Goal: Find specific page/section: Find specific page/section

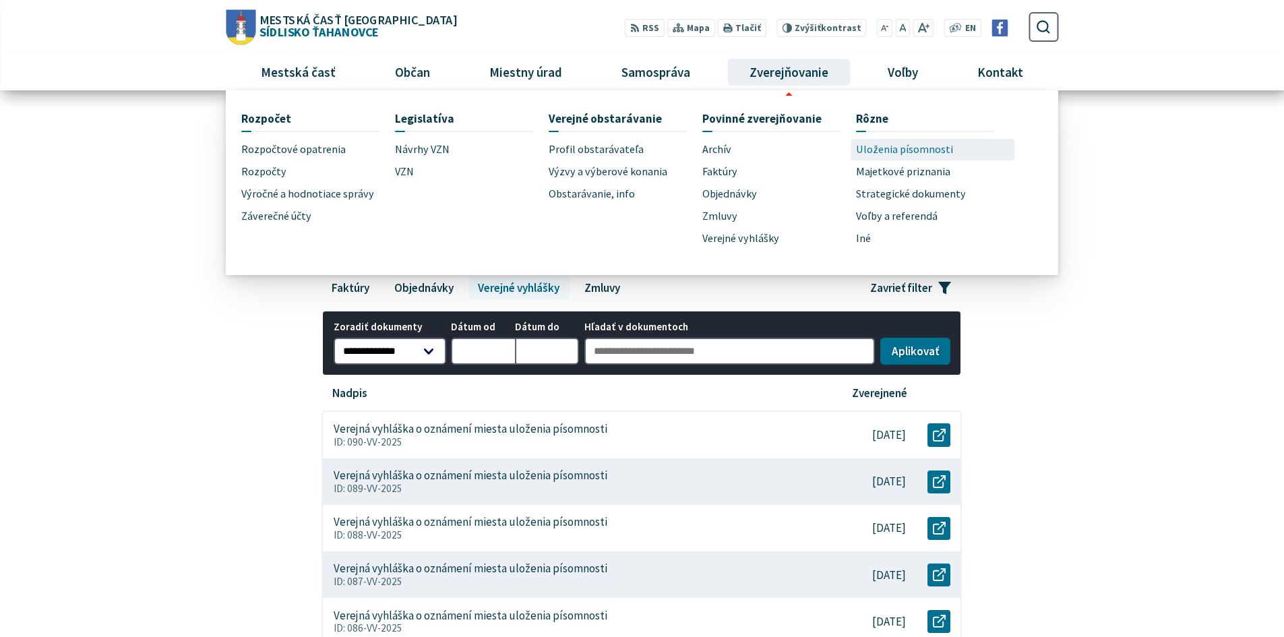
click at [880, 144] on span "Uloženia písomnosti" at bounding box center [904, 150] width 97 height 22
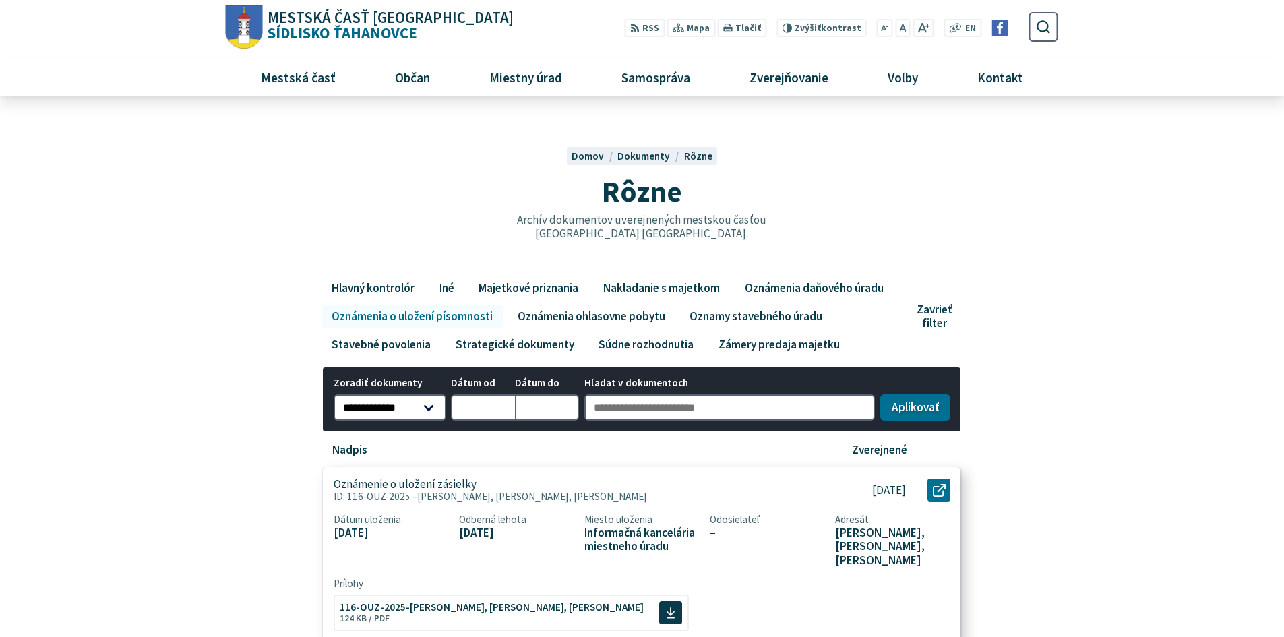
drag, startPoint x: 349, startPoint y: 497, endPoint x: 406, endPoint y: 496, distance: 56.6
click at [406, 496] on p "ID: 116-OUZ-2025 – Alžbeta Velesová, Jaromír Jankovics, Jozef Barej" at bounding box center [572, 497] width 476 height 12
copy p "116-OUZ-2025"
click at [988, 262] on div at bounding box center [642, 196] width 873 height 160
